Goal: Task Accomplishment & Management: Complete application form

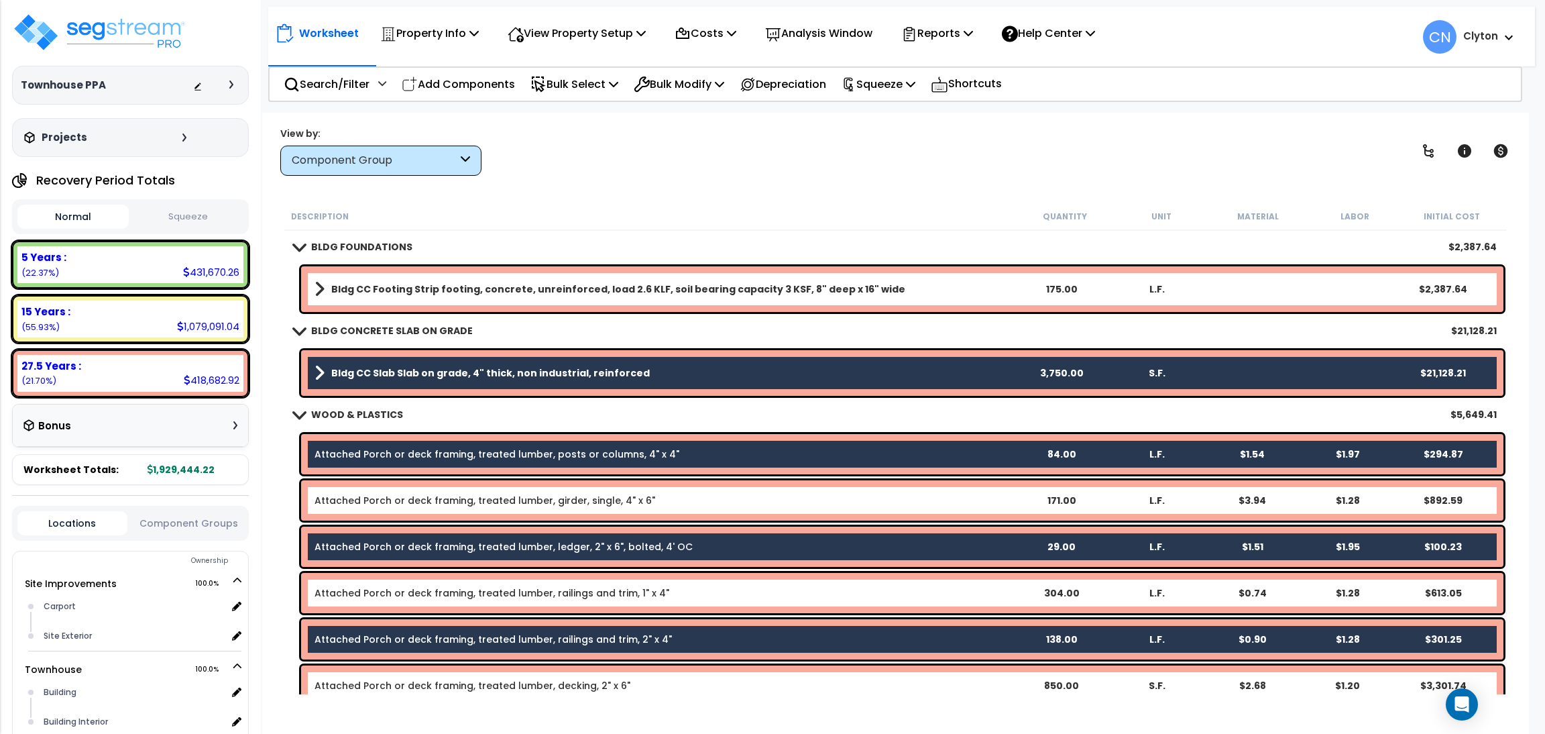
click at [1357, 104] on div "Property Name DB Costs Setup Indirect Costs Direct Costs Costs Setup Rapid Take…" at bounding box center [772, 86] width 1545 height 54
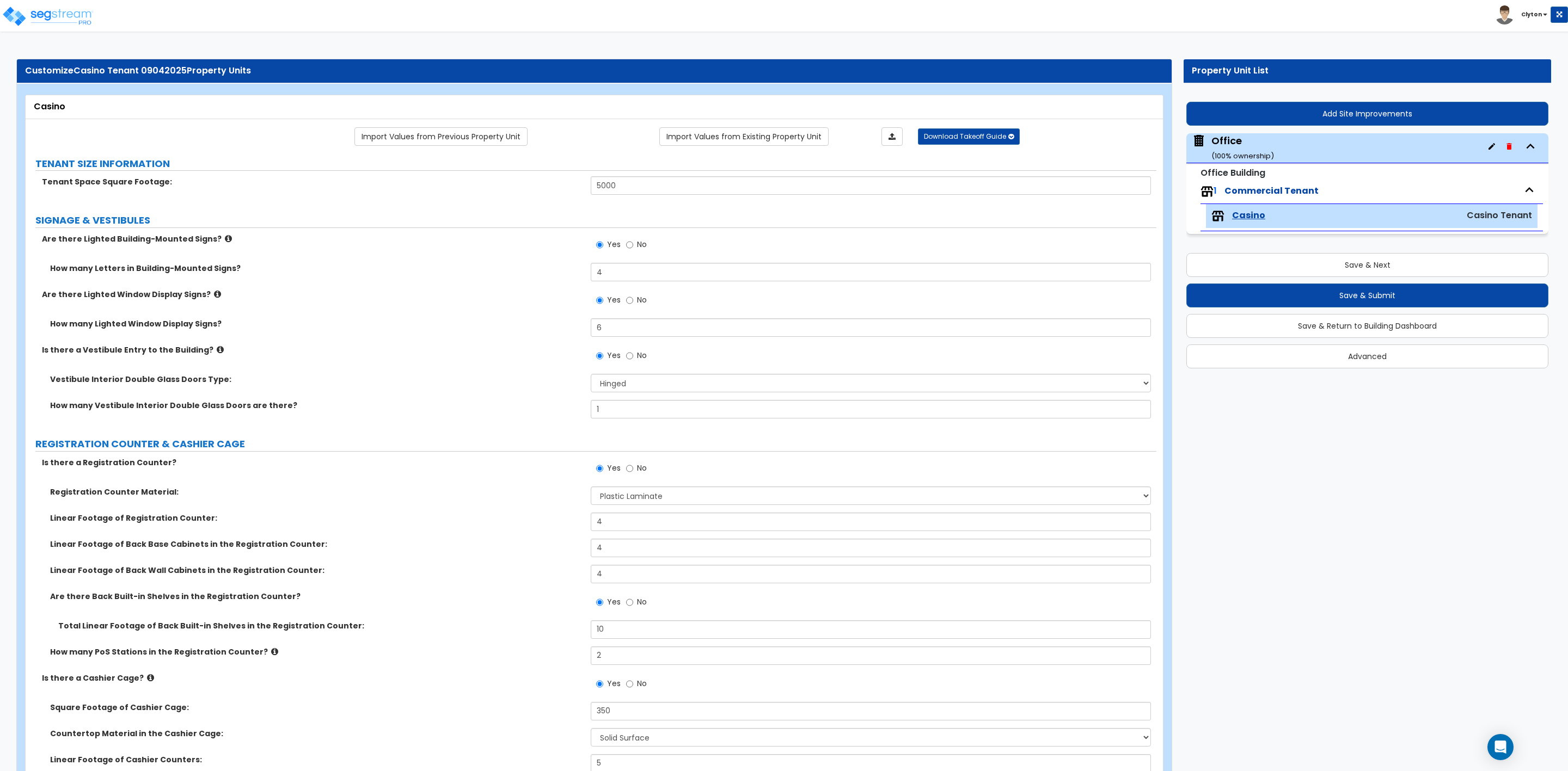
select select "1"
select select "2"
select select "1"
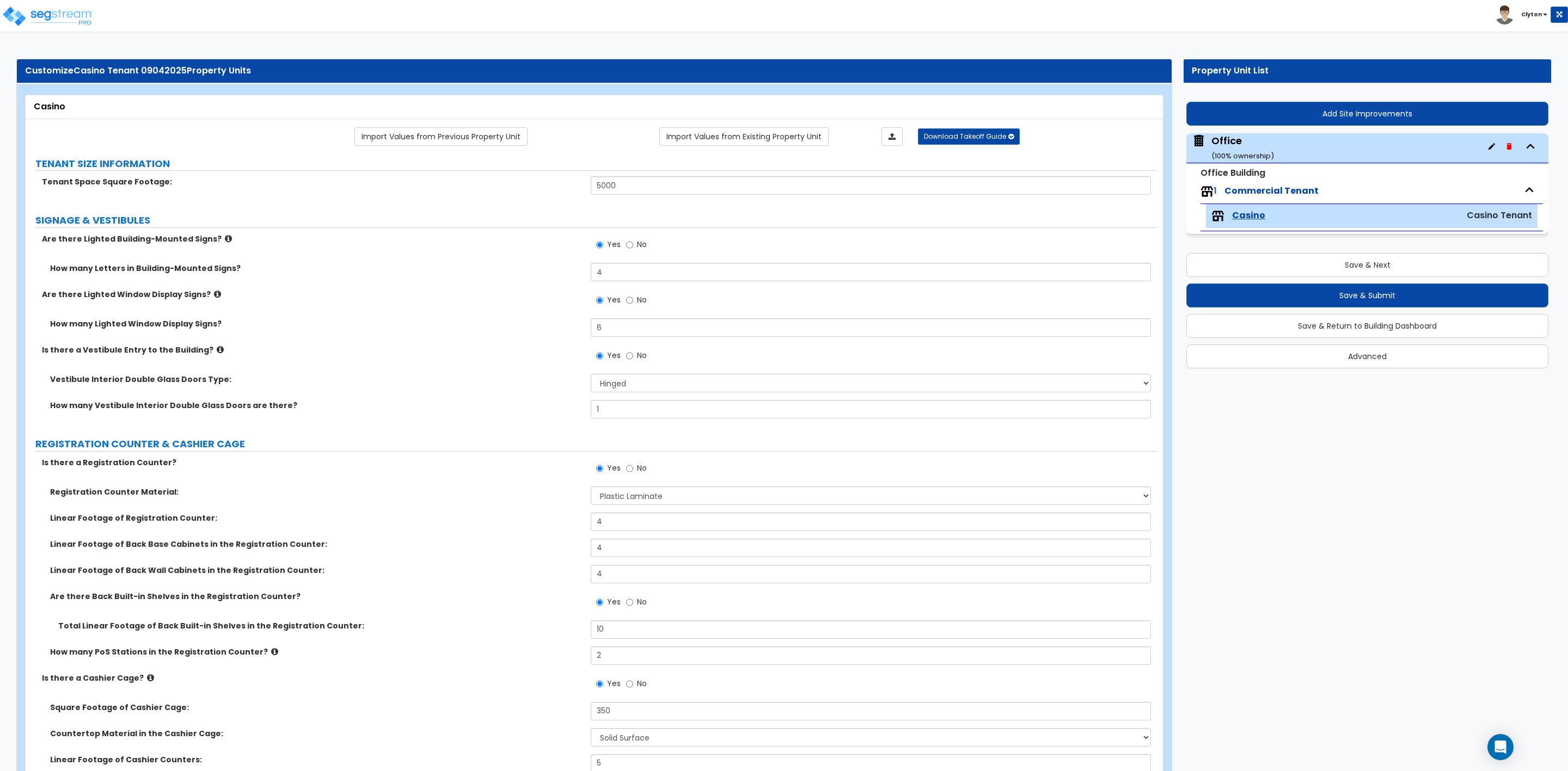
select select "3"
select select "4"
select select "5"
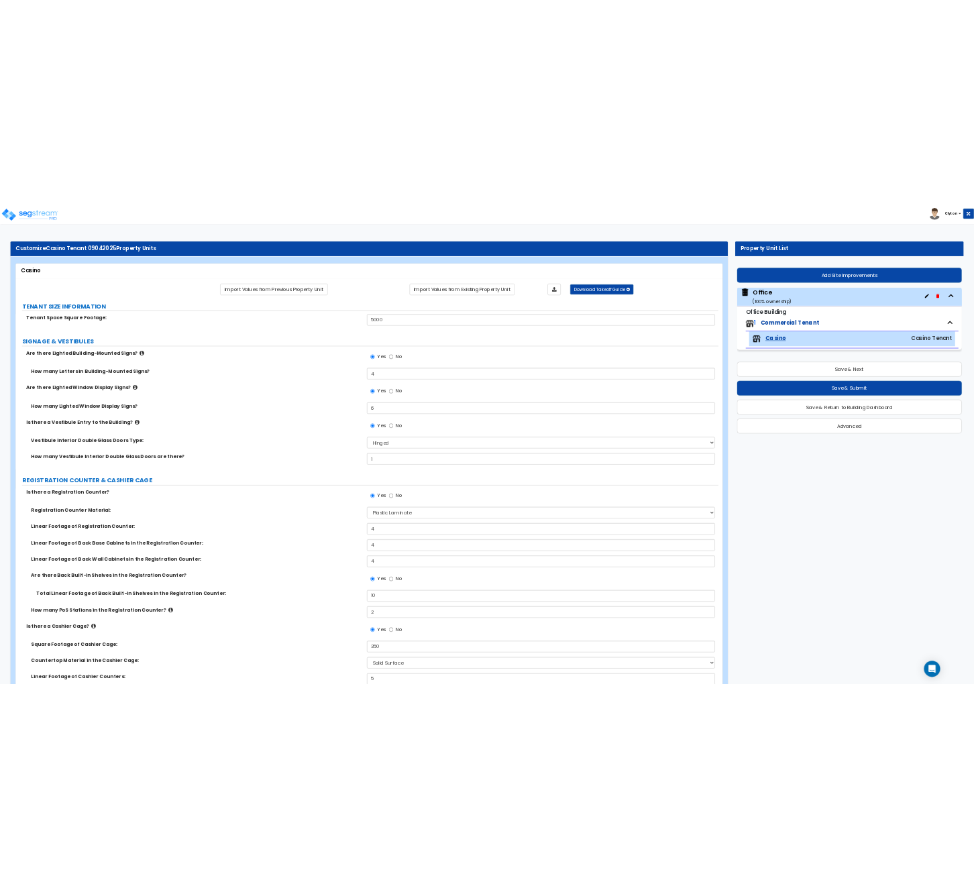
scroll to position [2113, 0]
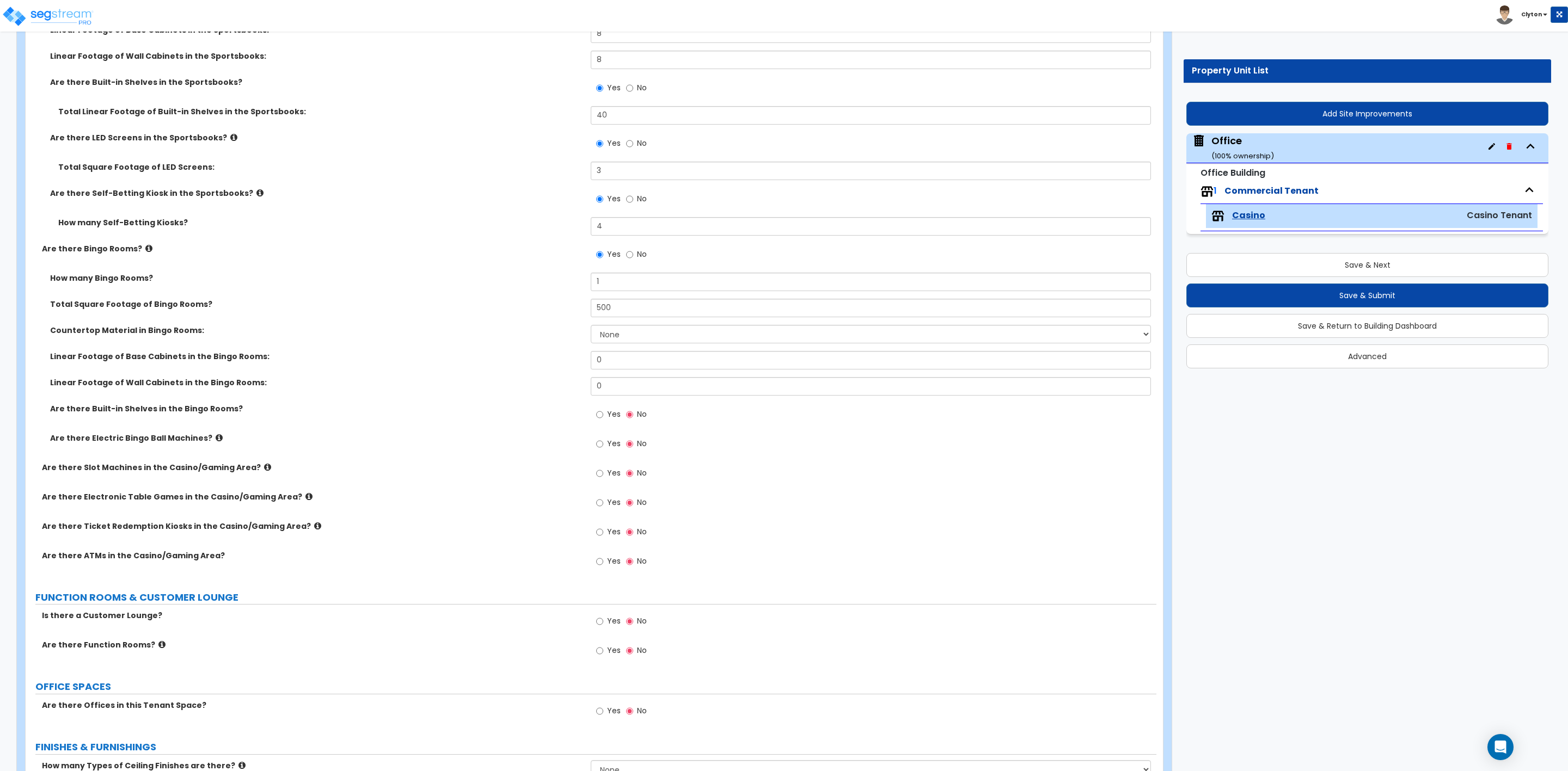
click at [393, 373] on div "Linear Footage of Base Cabinets in the Bingo Rooms: 0" at bounding box center [591, 364] width 1131 height 26
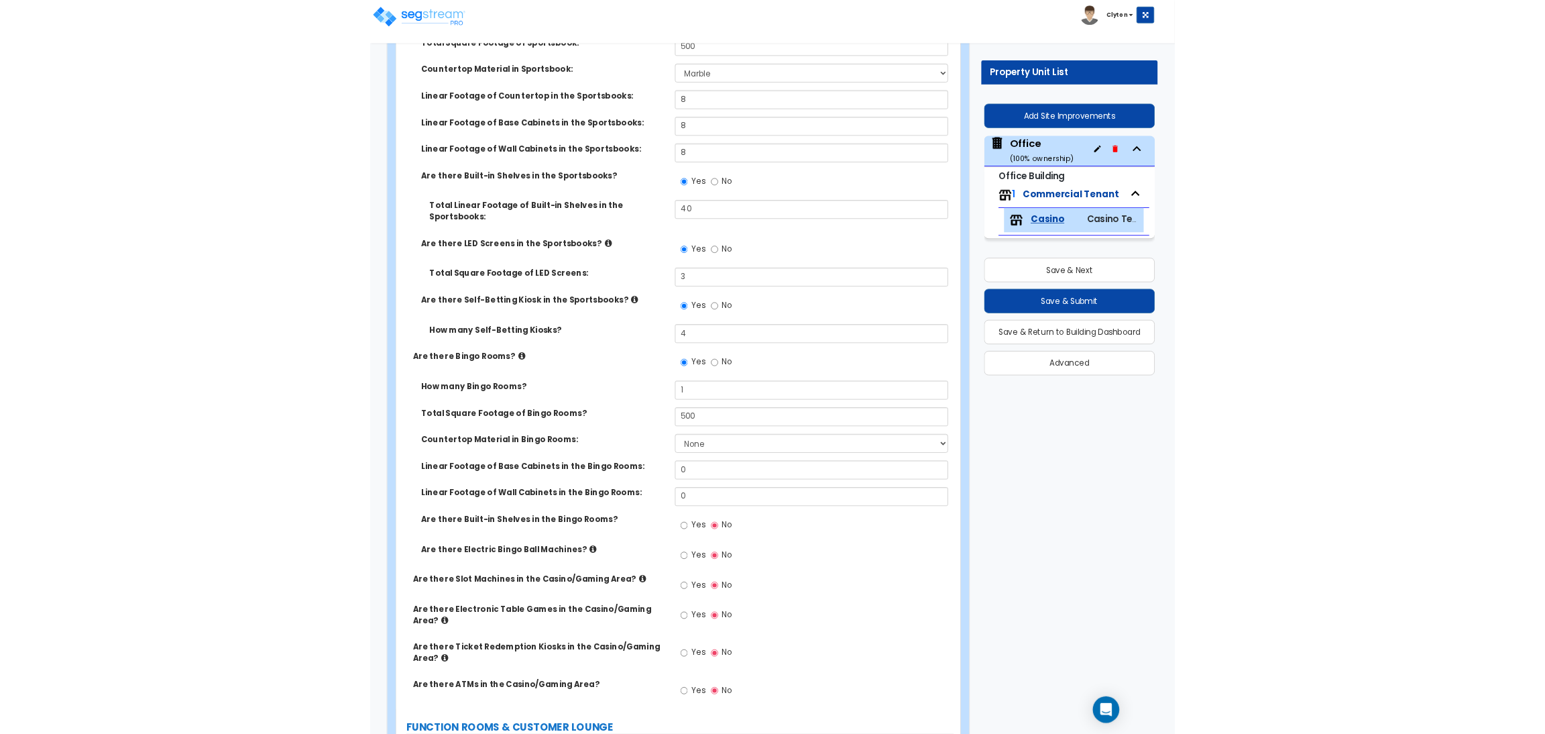
scroll to position [2112, 0]
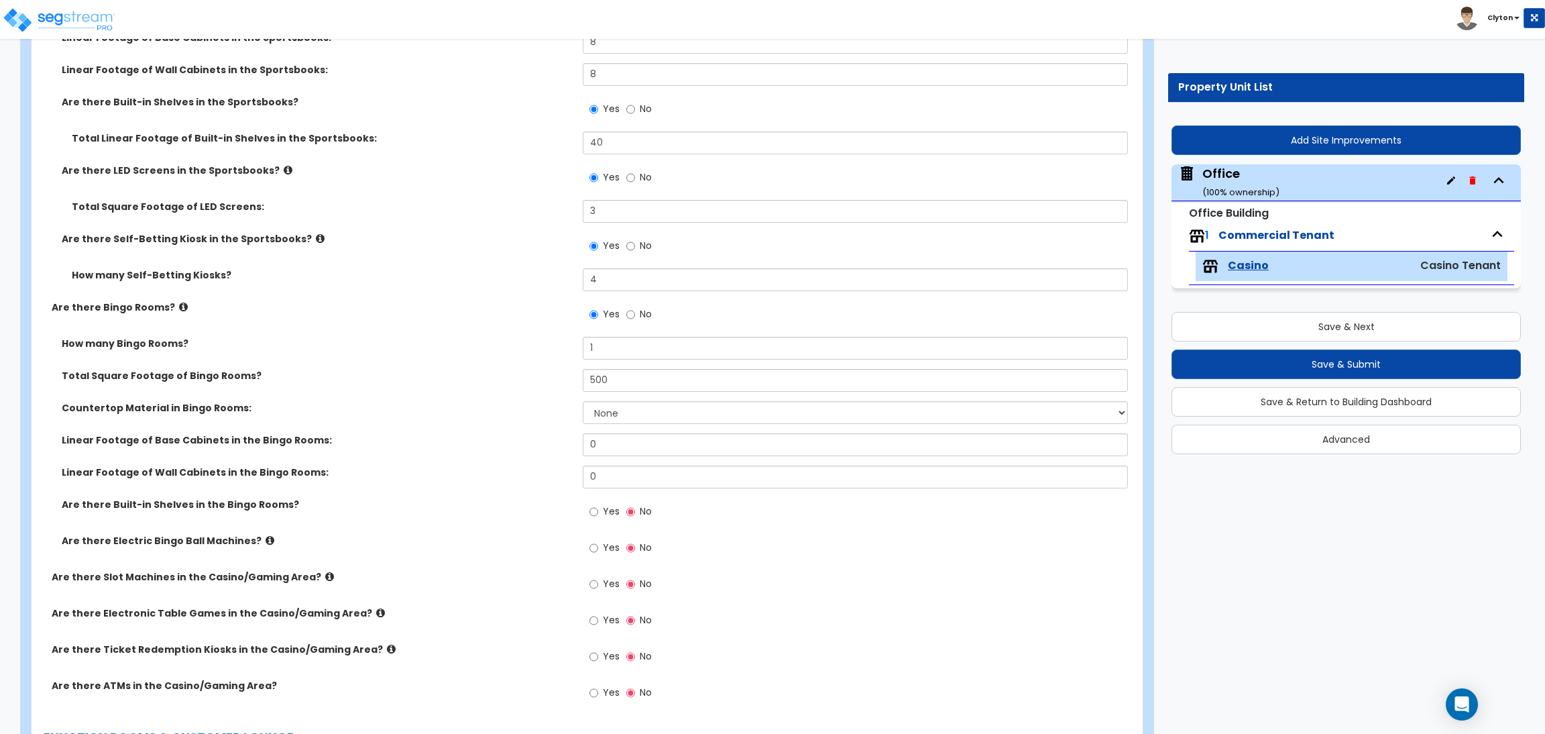
click at [379, 226] on div "Total Square Footage of LED Screens: 3" at bounding box center [583, 216] width 1103 height 32
